Goal: Task Accomplishment & Management: Use online tool/utility

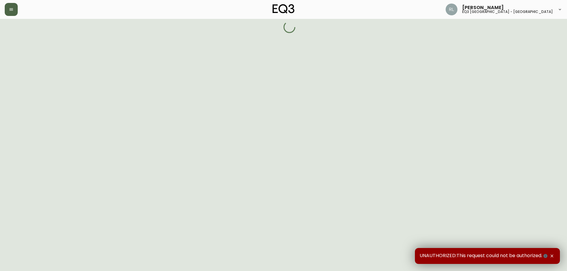
click at [8, 10] on button "button" at bounding box center [11, 9] width 13 height 13
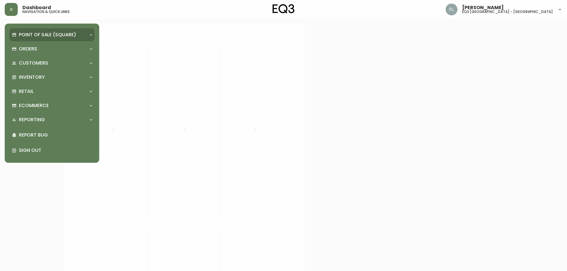
click at [66, 36] on p "Point of Sale (Square)" at bounding box center [47, 35] width 57 height 6
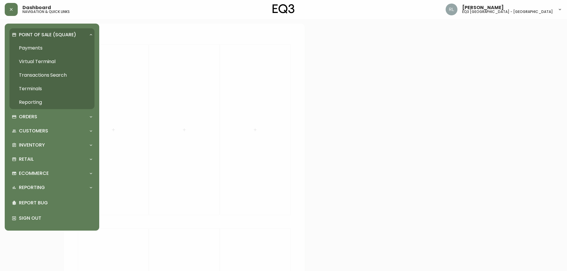
click at [34, 74] on link "Transactions Search" at bounding box center [51, 75] width 85 height 14
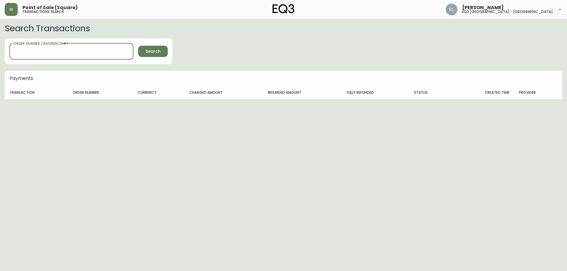
drag, startPoint x: 38, startPoint y: 50, endPoint x: 40, endPoint y: 53, distance: 3.2
click at [38, 50] on input "Order Number / Reference #   *" at bounding box center [71, 51] width 124 height 17
paste input "[PHONE_NUMBER]"
type input "[PHONE_NUMBER]"
click at [12, 11] on icon "button" at bounding box center [11, 9] width 5 height 5
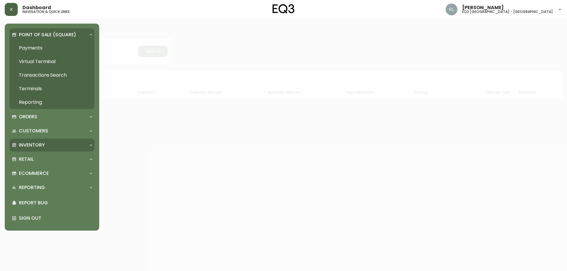
click at [35, 145] on p "Inventory" at bounding box center [32, 145] width 26 height 6
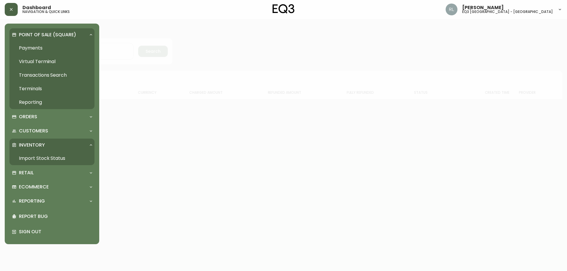
click at [35, 145] on p "Inventory" at bounding box center [32, 145] width 26 height 6
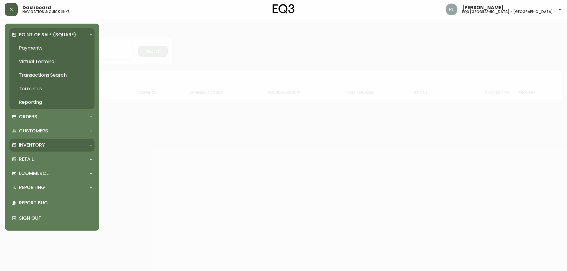
drag, startPoint x: 37, startPoint y: 146, endPoint x: 37, endPoint y: 151, distance: 5.3
click at [37, 146] on p "Inventory" at bounding box center [32, 145] width 26 height 6
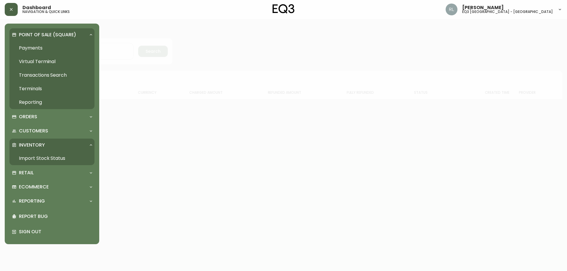
click at [35, 156] on link "Import Stock Status" at bounding box center [51, 159] width 85 height 14
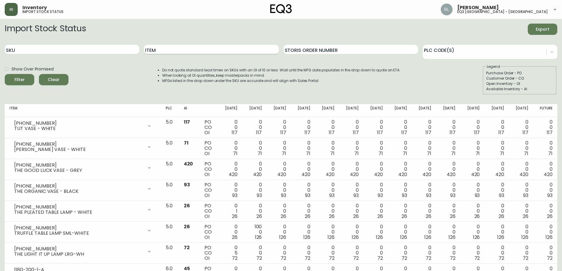
click at [170, 48] on input "Item" at bounding box center [211, 49] width 135 height 9
click at [58, 52] on input "SKU" at bounding box center [72, 49] width 135 height 9
paste input "[PHONE_NUMBER]"
type input "3140-400"
click at [5, 74] on button "Filter" at bounding box center [20, 79] width 30 height 11
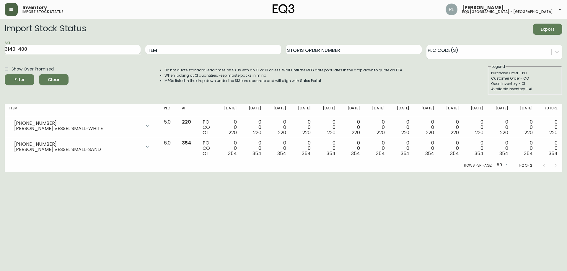
drag, startPoint x: 72, startPoint y: 49, endPoint x: 0, endPoint y: 58, distance: 72.6
click at [0, 58] on main "Import Stock Status Export SKU 3140-400 Item Storis Order Number PLC Code(s) Sh…" at bounding box center [283, 95] width 567 height 153
type input "[PERSON_NAME]"
click at [5, 74] on button "Filter" at bounding box center [20, 79] width 30 height 11
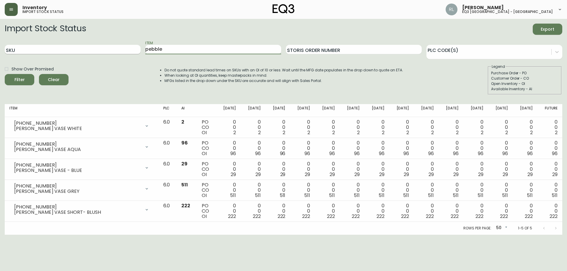
click at [5, 74] on button "Filter" at bounding box center [20, 79] width 30 height 11
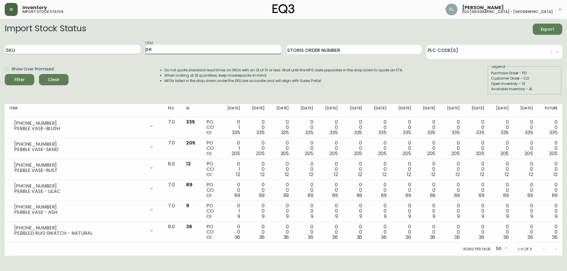
type input "p"
type input "[PERSON_NAME]"
click at [5, 74] on button "Filter" at bounding box center [20, 79] width 30 height 11
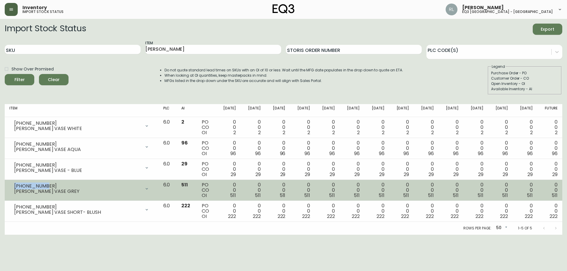
drag, startPoint x: 45, startPoint y: 185, endPoint x: 13, endPoint y: 183, distance: 32.3
click at [13, 183] on div "[PHONE_NUMBER] [PERSON_NAME] VASE GREY" at bounding box center [81, 188] width 144 height 13
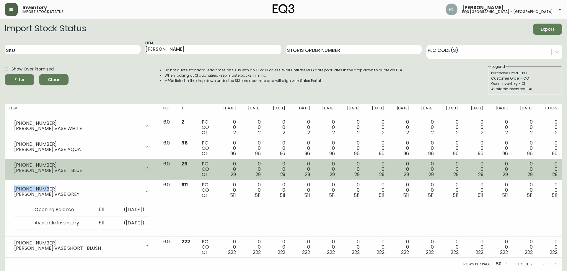
copy div "[PHONE_NUMBER]"
